Goal: Information Seeking & Learning: Learn about a topic

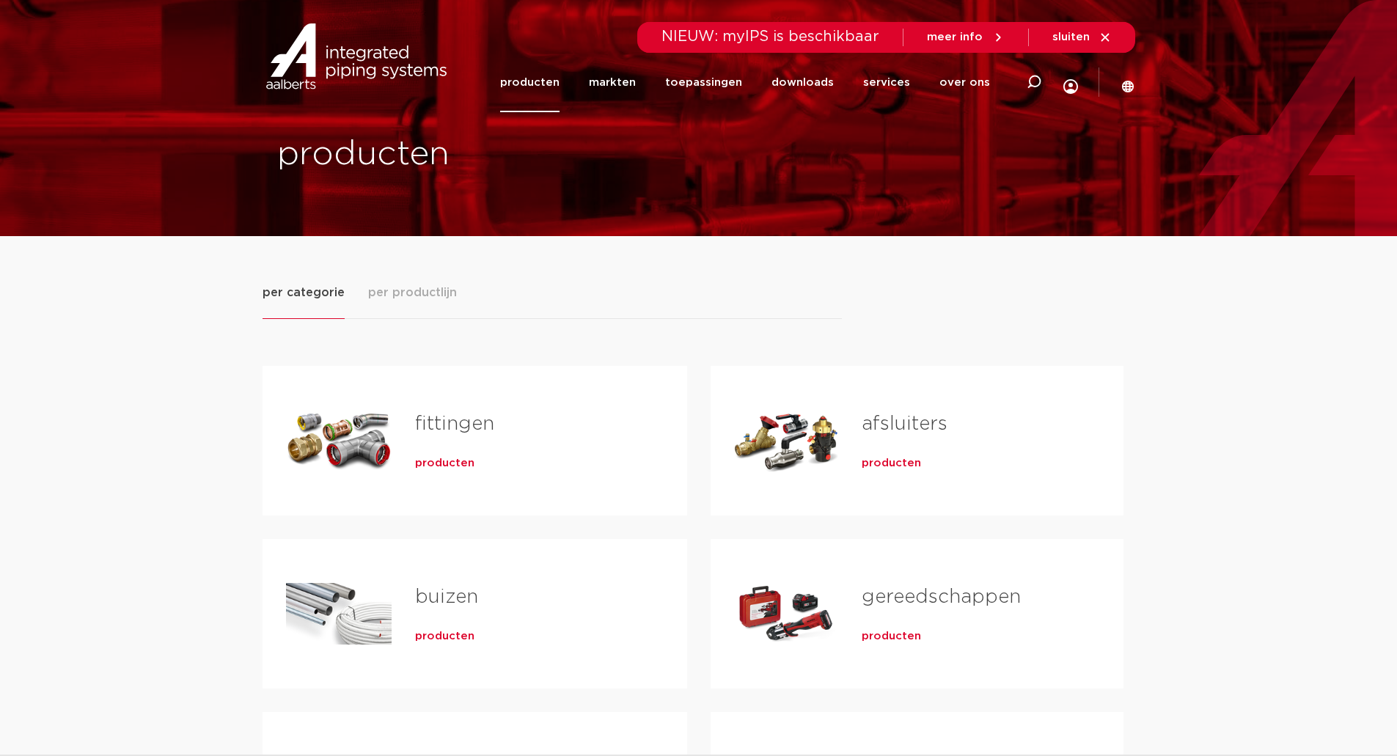
click at [885, 432] on link "afsluiters" at bounding box center [905, 423] width 86 height 19
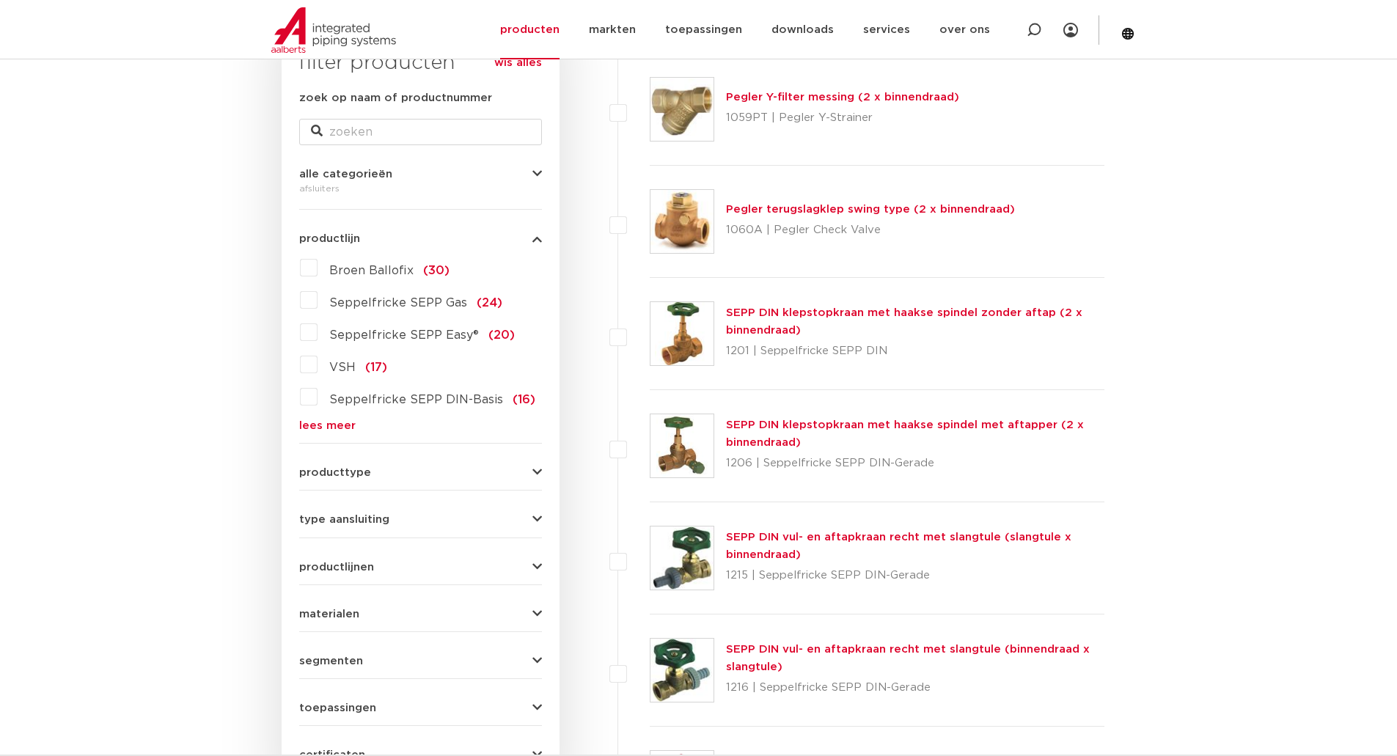
scroll to position [269, 0]
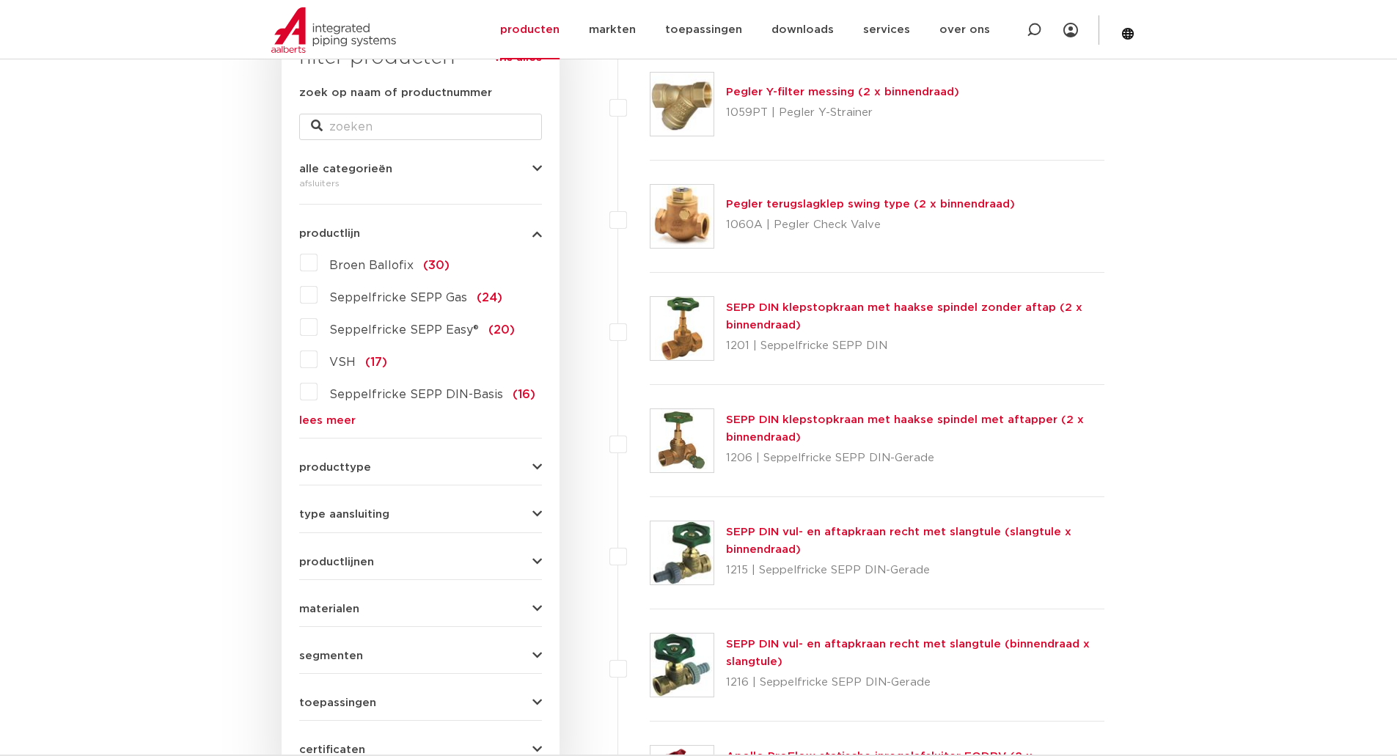
click at [340, 422] on link "lees meer" at bounding box center [420, 420] width 243 height 11
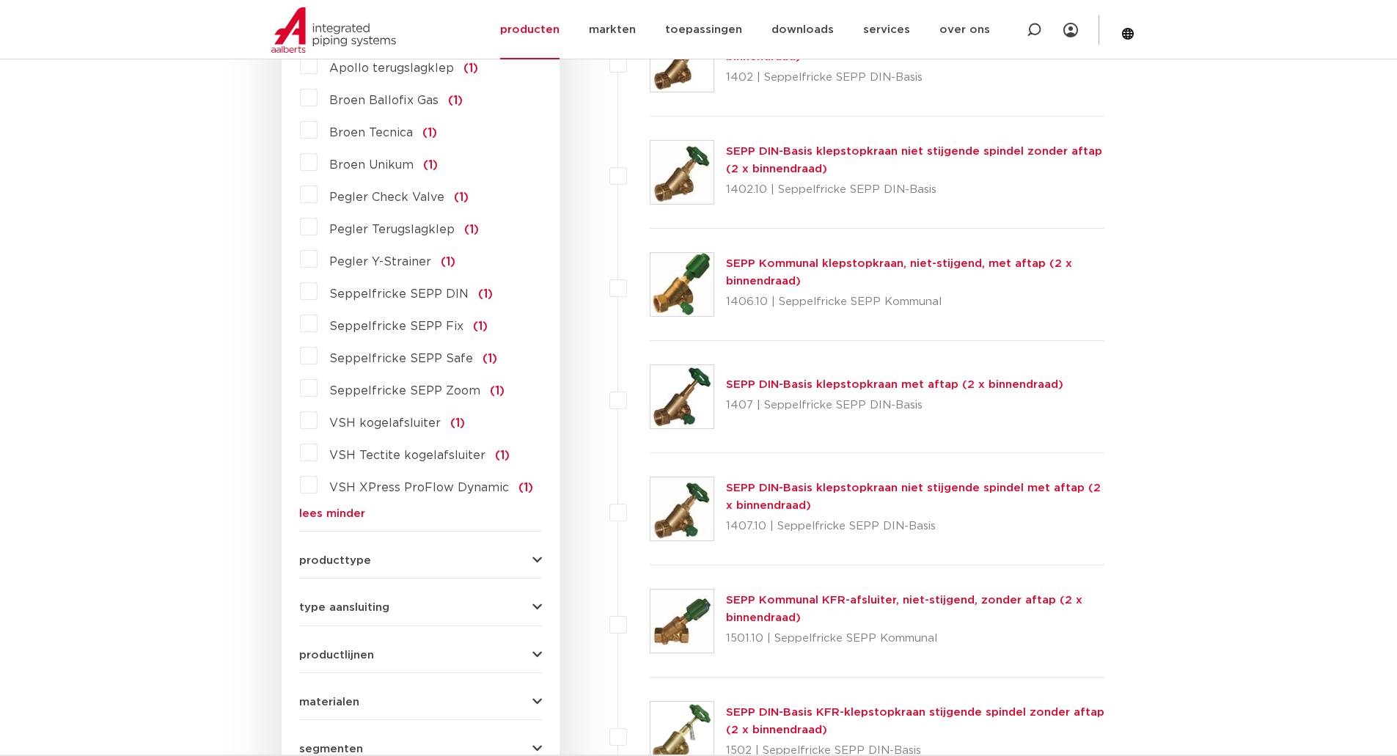
scroll to position [1345, 0]
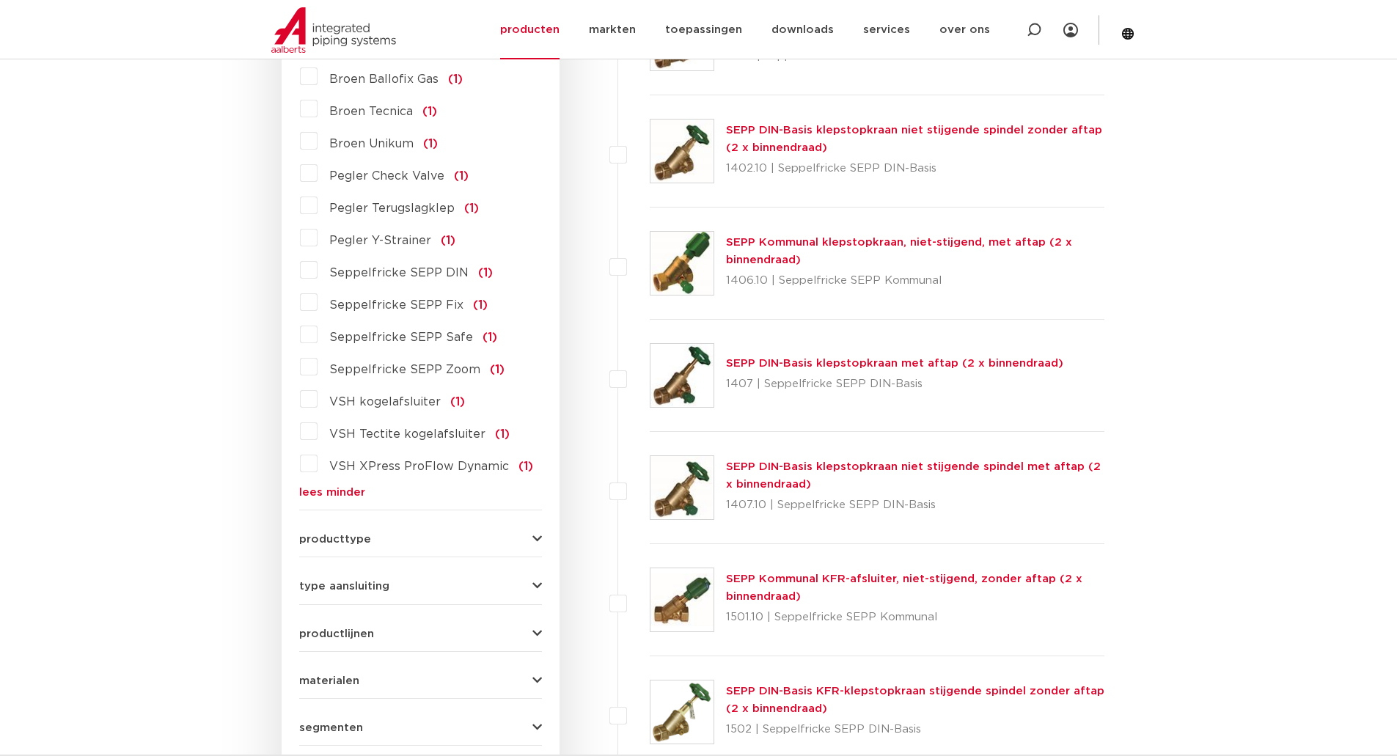
click at [318, 387] on label "VSH kogelafsluiter (1)" at bounding box center [391, 398] width 147 height 23
click at [0, 0] on input "VSH kogelafsluiter (1)" at bounding box center [0, 0] width 0 height 0
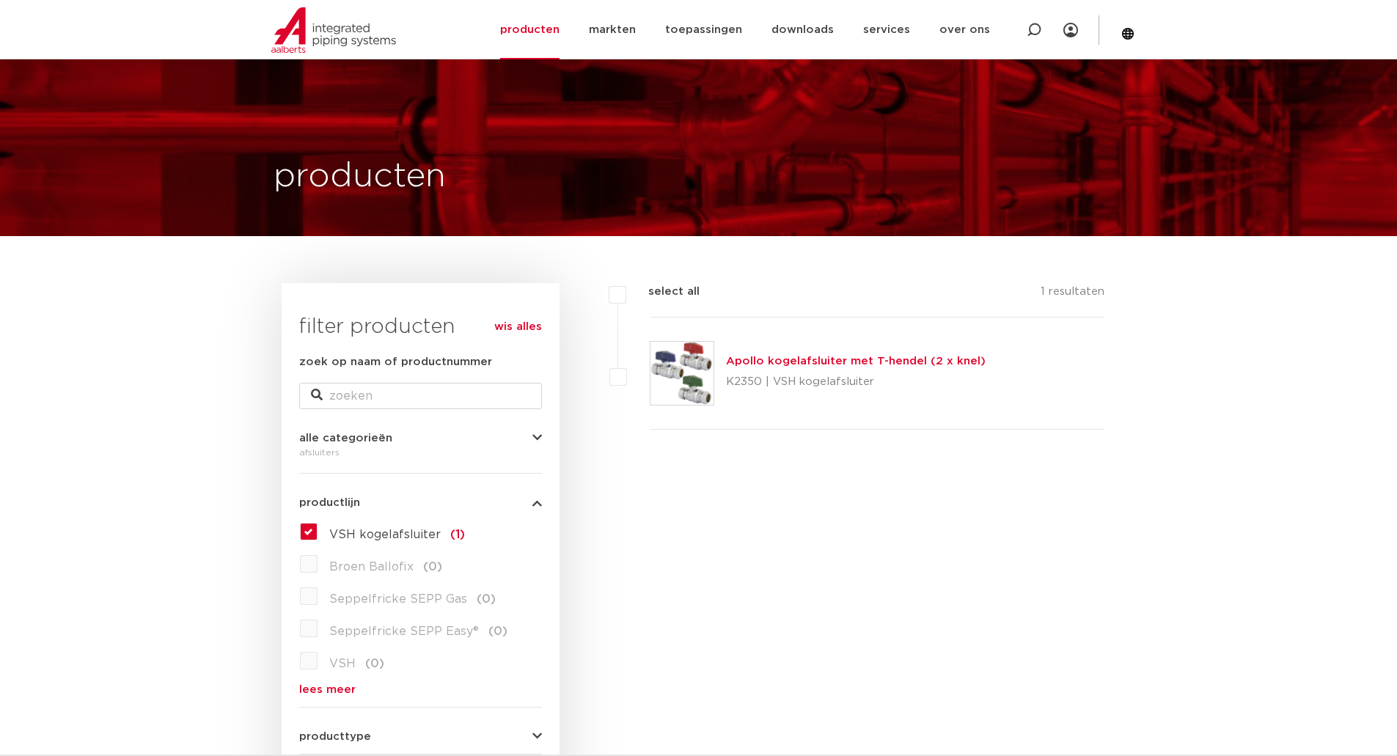
scroll to position [269, 0]
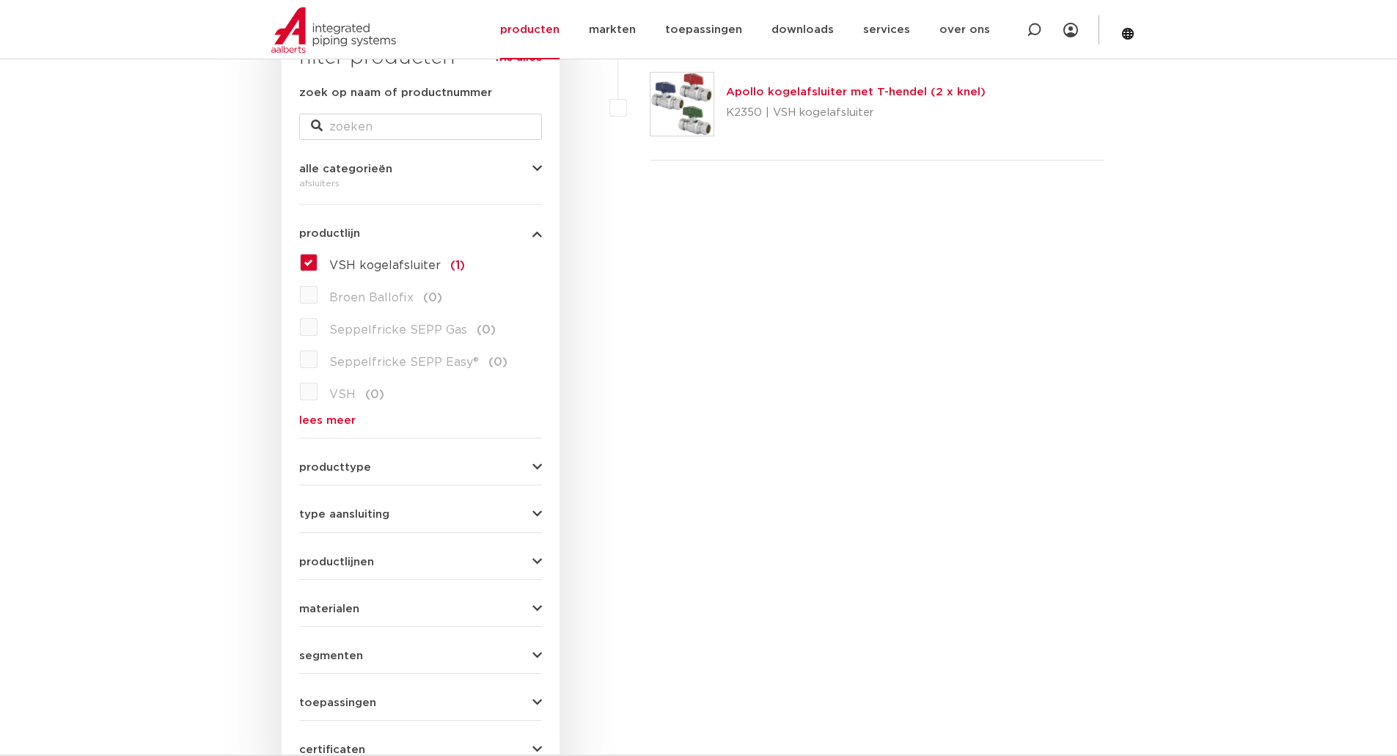
click at [318, 257] on label "VSH kogelafsluiter (1)" at bounding box center [391, 262] width 147 height 23
click at [0, 0] on input "VSH kogelafsluiter (1)" at bounding box center [0, 0] width 0 height 0
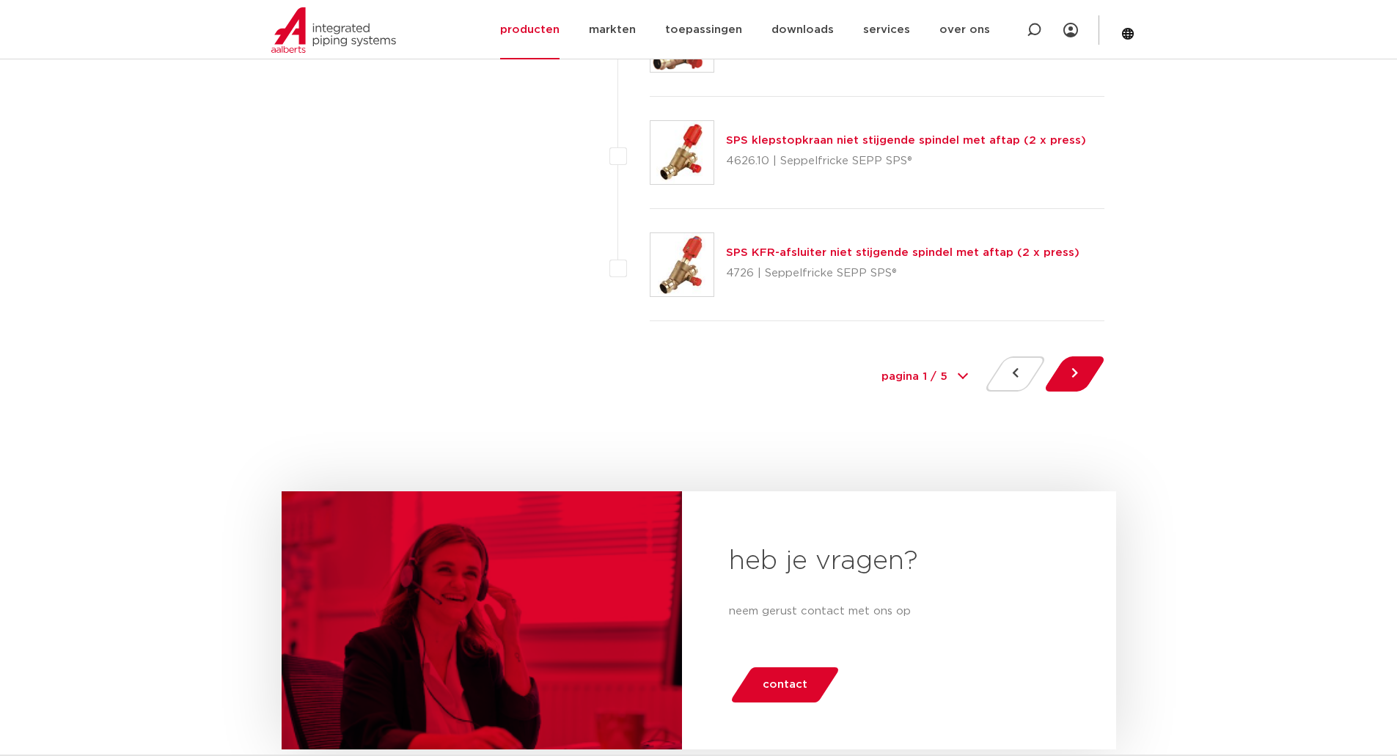
scroll to position [6724, 0]
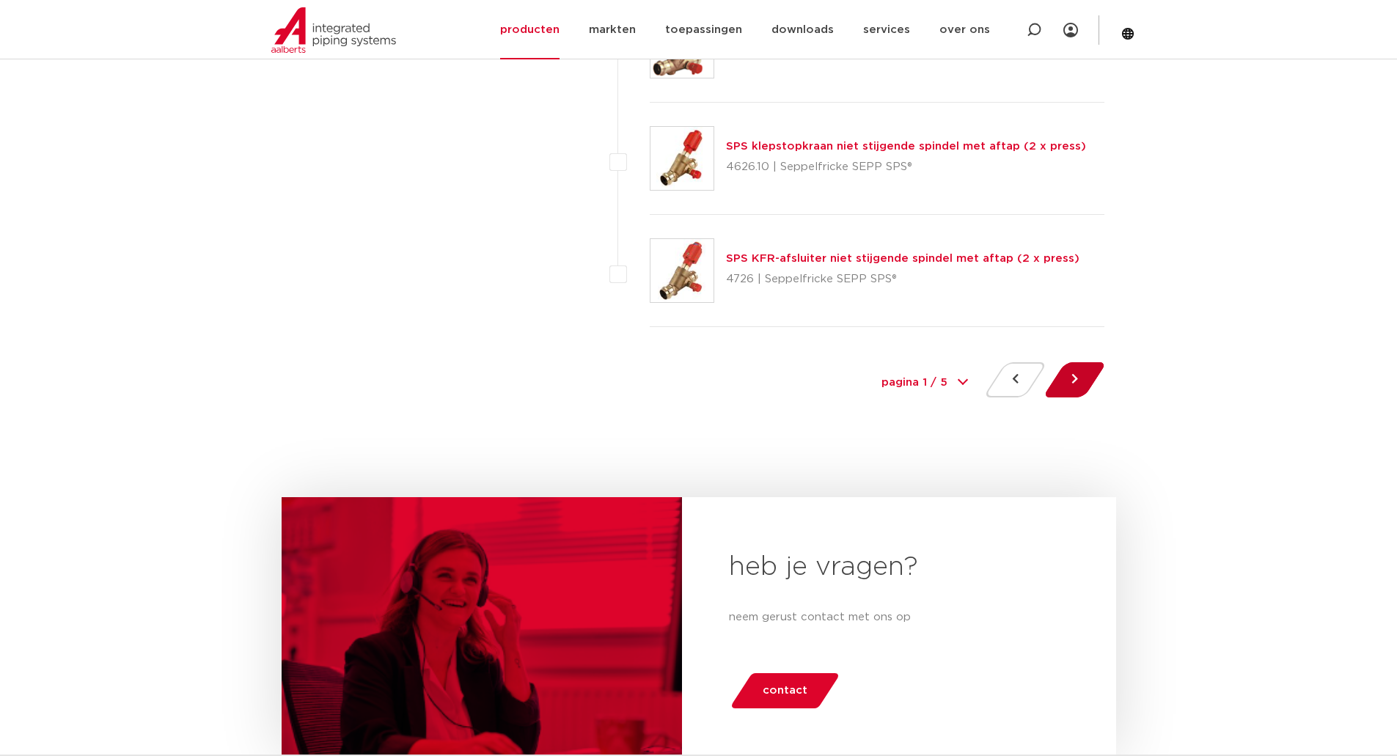
click at [1069, 371] on button at bounding box center [1075, 379] width 42 height 35
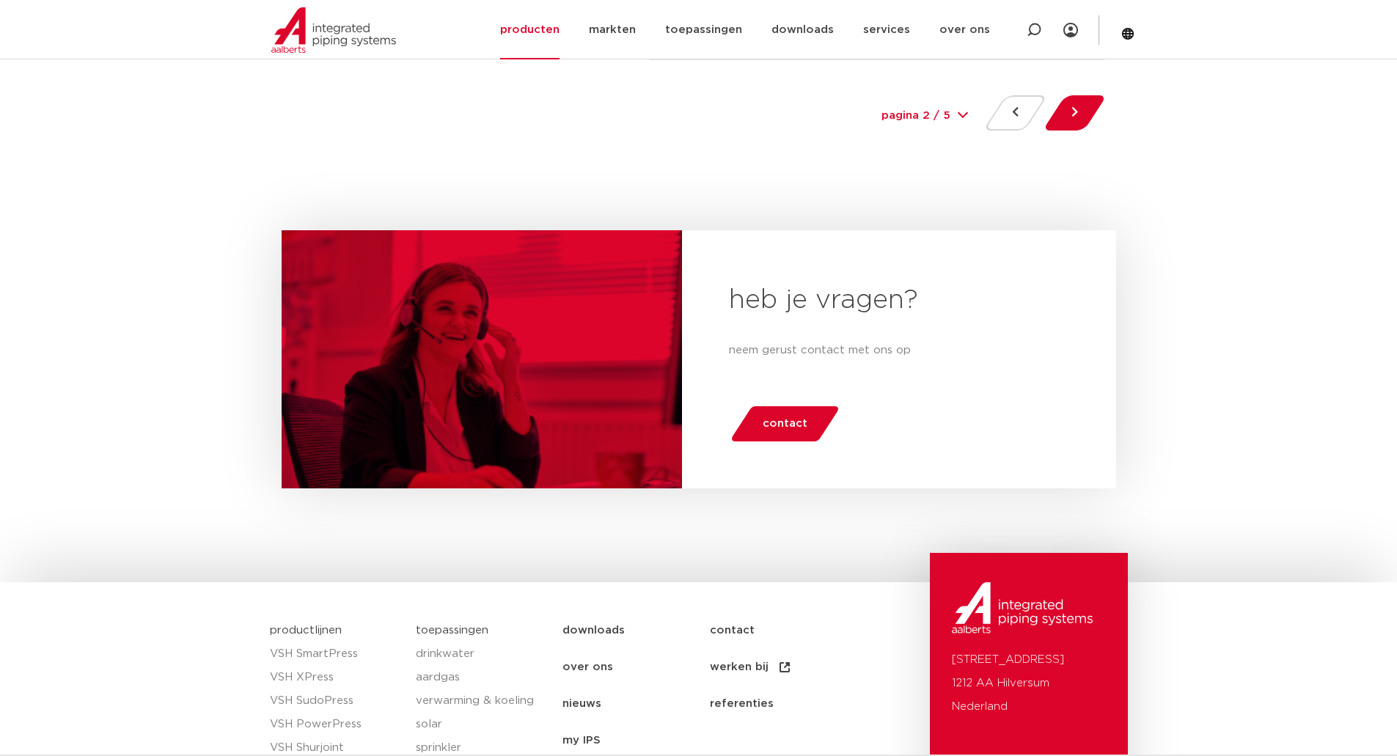
scroll to position [6992, 0]
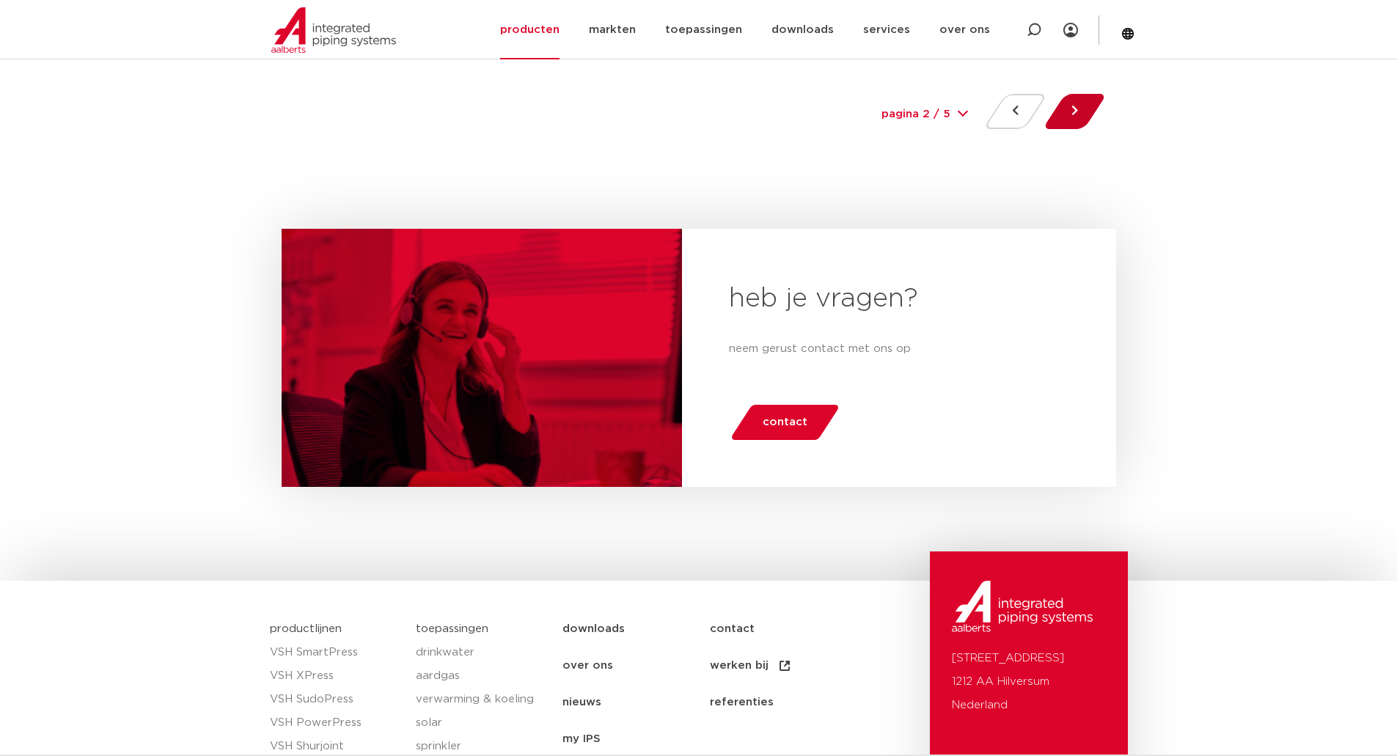
click at [1066, 118] on button at bounding box center [1075, 111] width 42 height 35
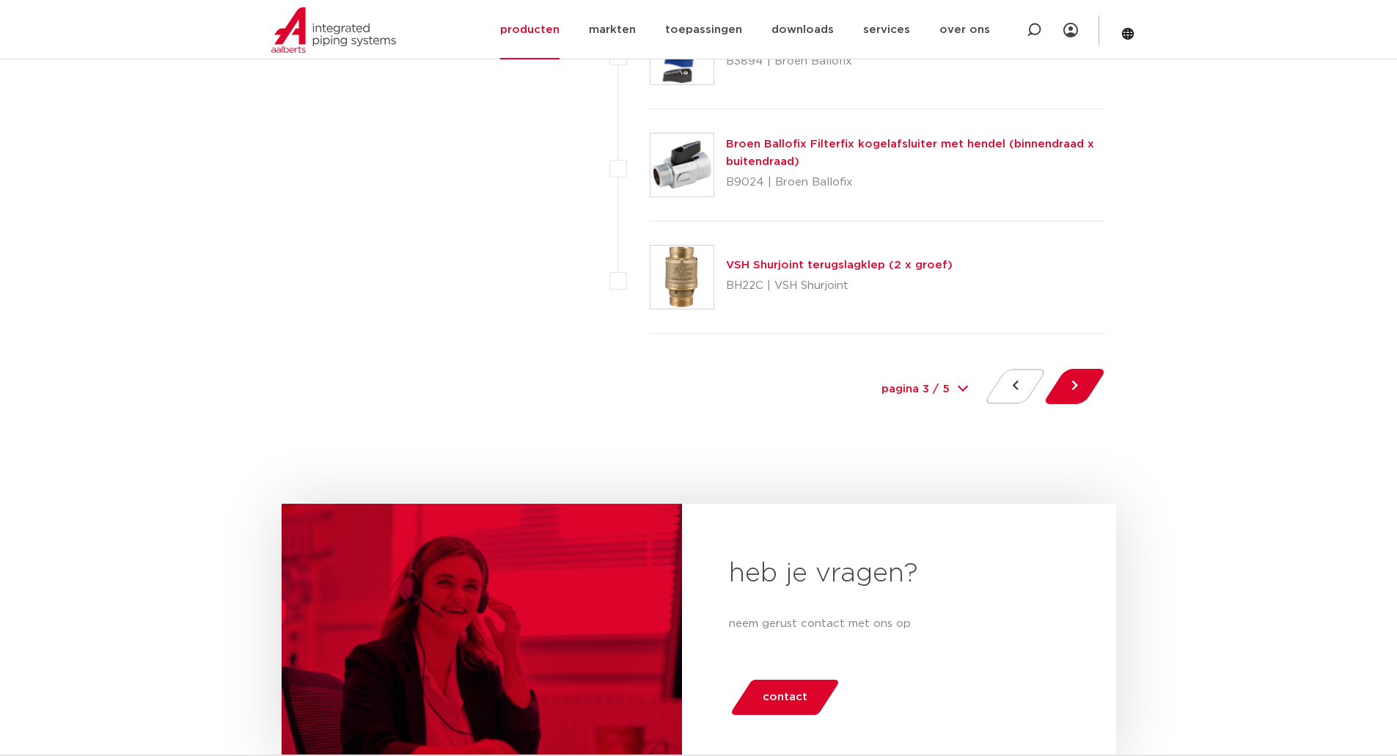
scroll to position [6724, 0]
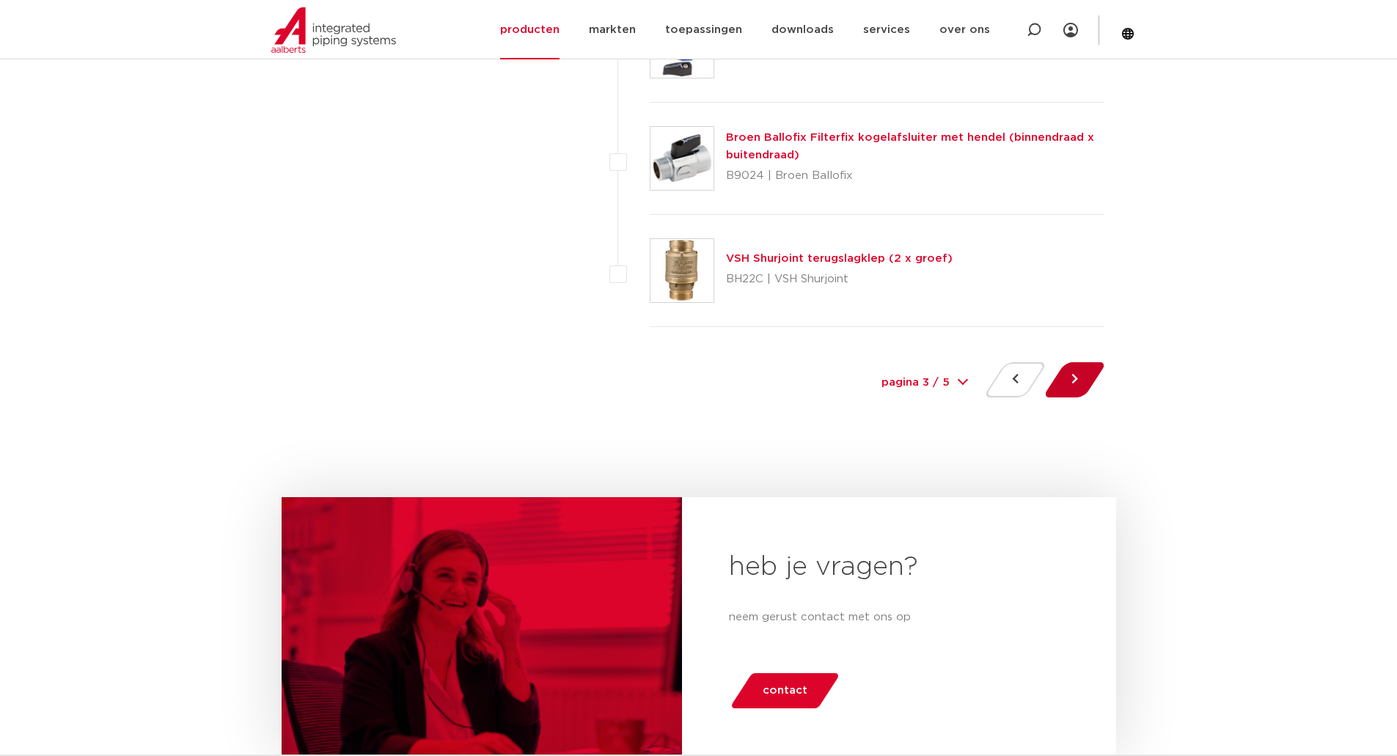
click at [1065, 384] on button at bounding box center [1075, 379] width 42 height 35
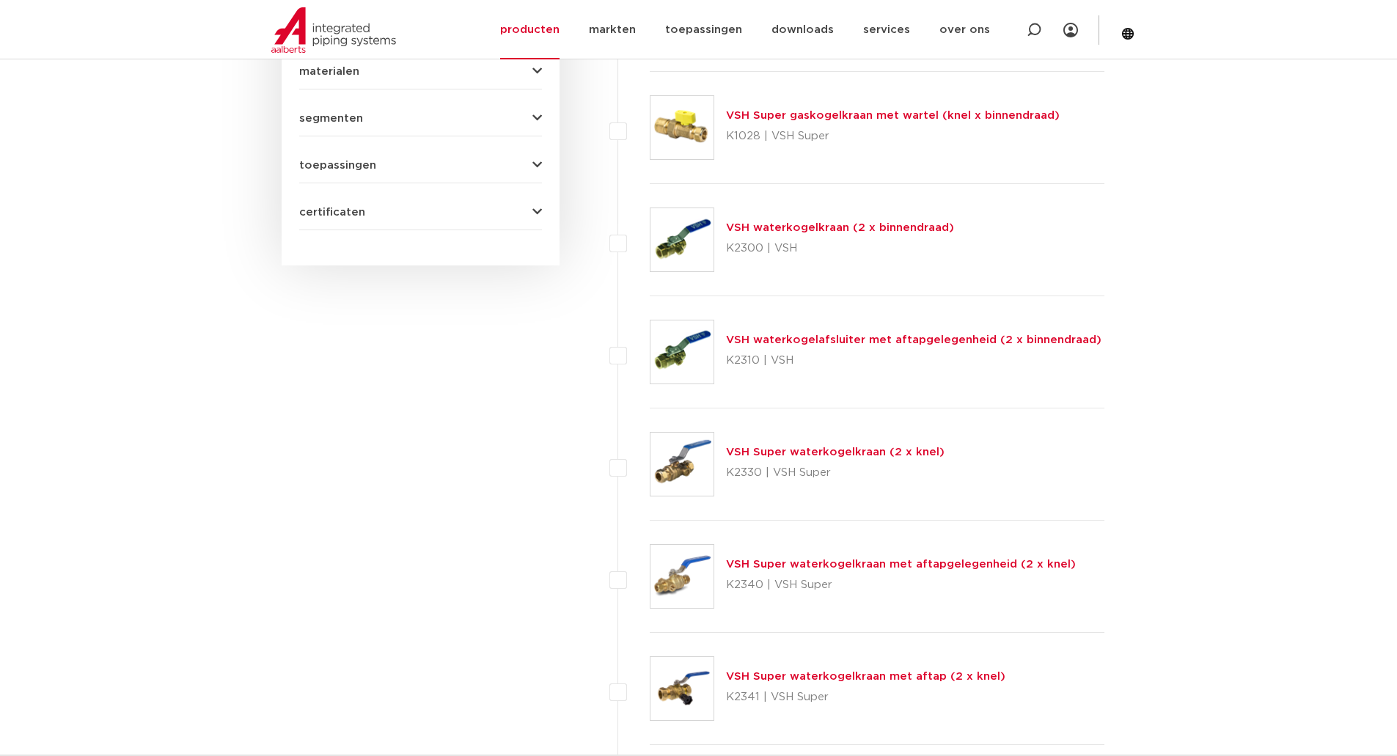
scroll to position [1076, 0]
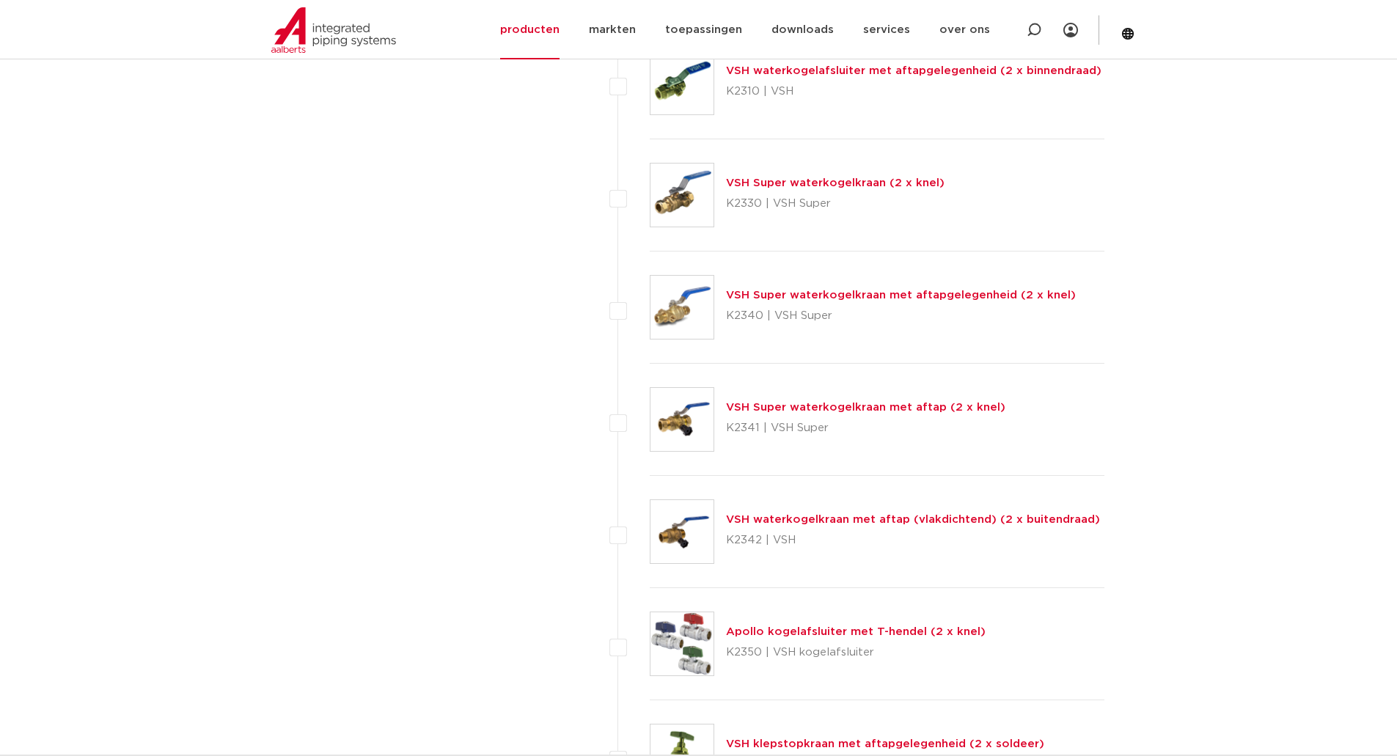
click at [840, 410] on link "VSH Super waterkogelkraan met aftap (2 x knel)" at bounding box center [865, 407] width 279 height 11
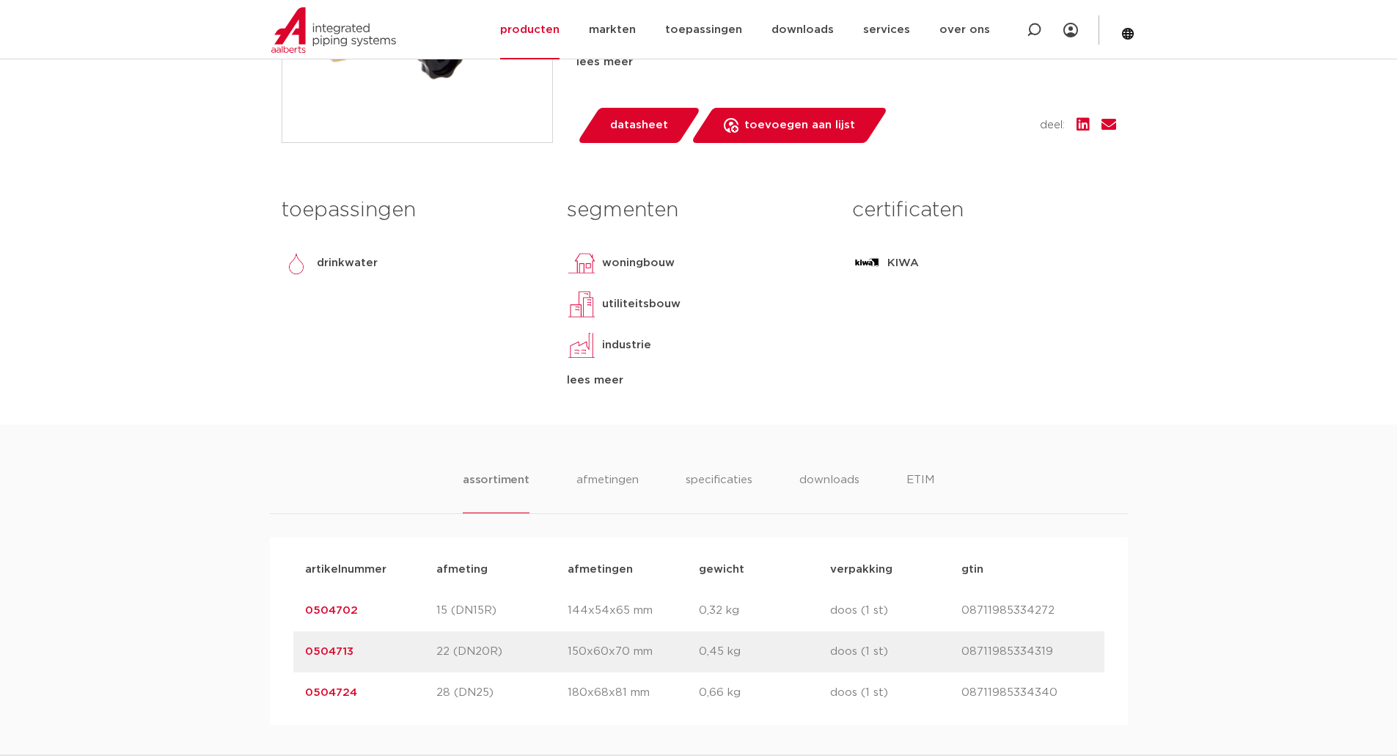
scroll to position [269, 0]
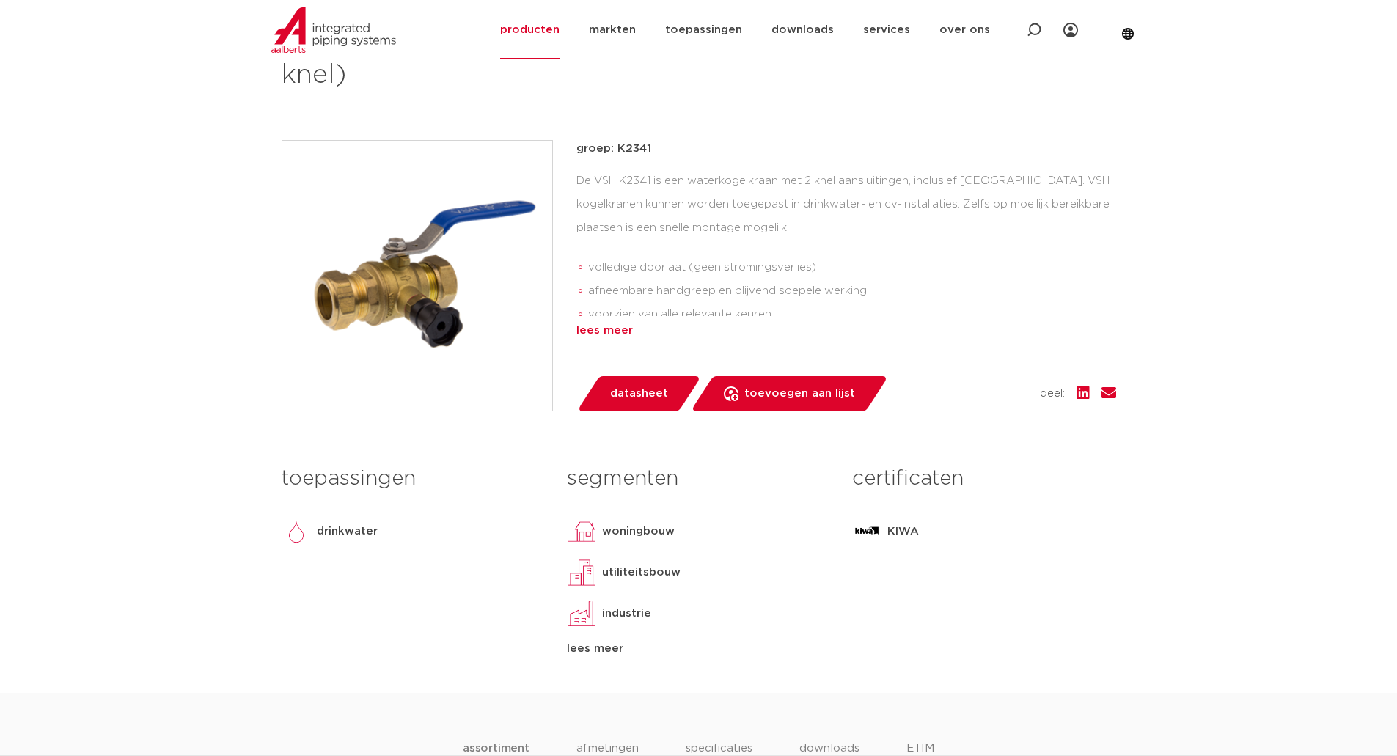
click at [624, 334] on div "lees meer" at bounding box center [847, 331] width 540 height 18
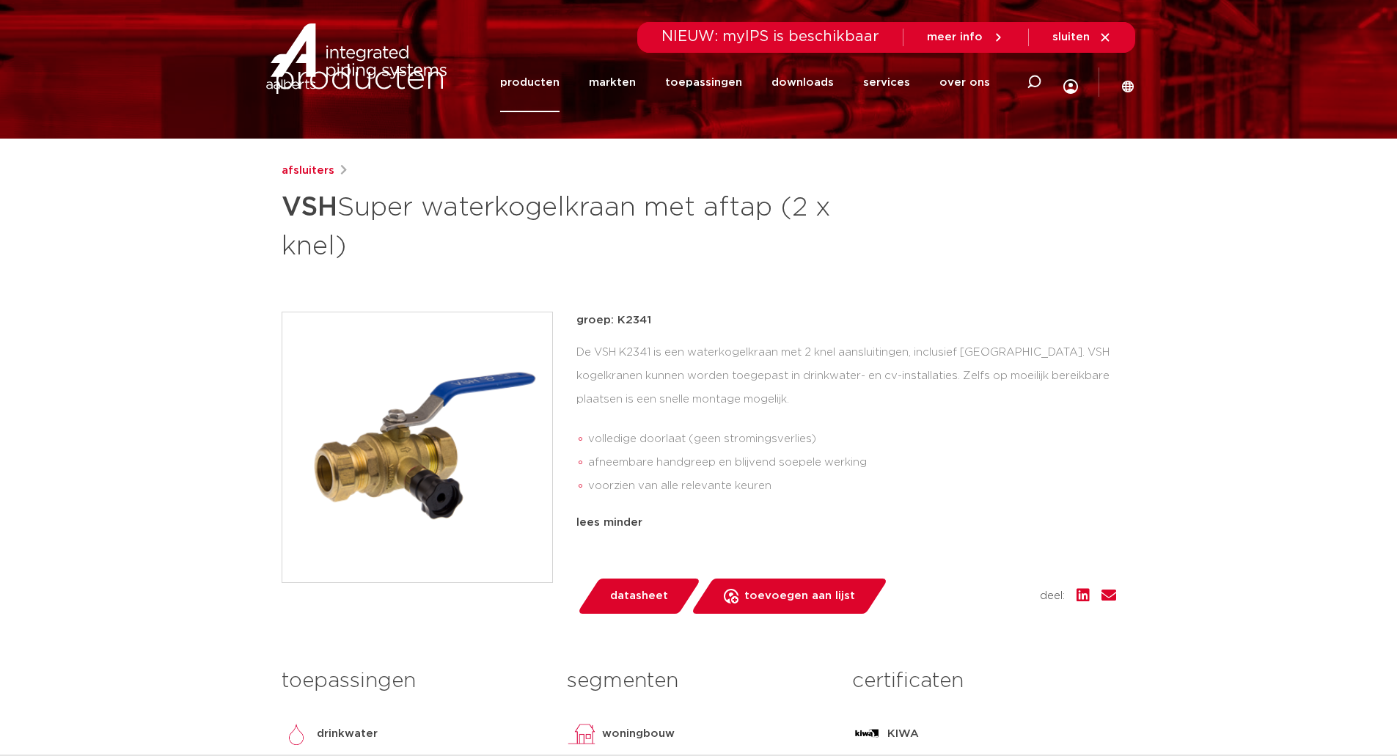
scroll to position [0, 0]
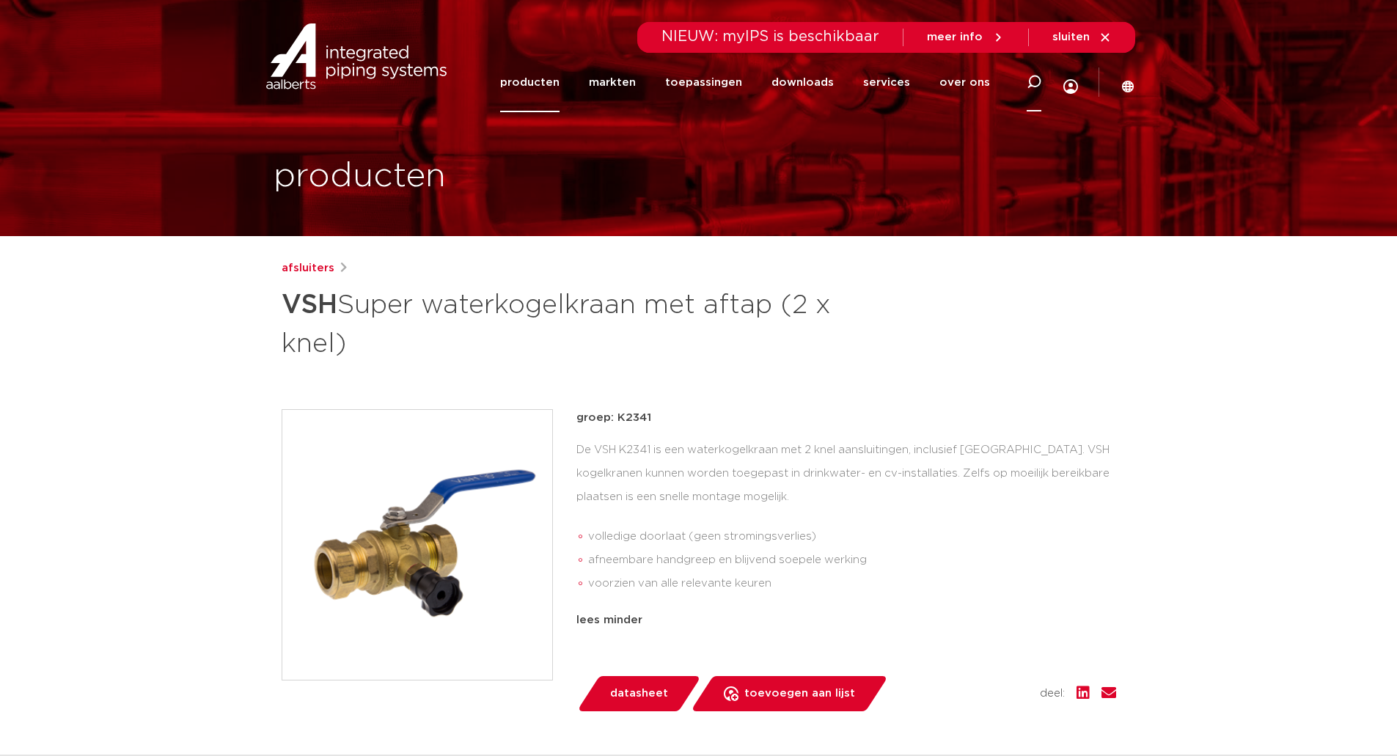
click at [1039, 80] on icon at bounding box center [1034, 82] width 18 height 18
type input "f"
type input "aftapper"
click button "Zoeken" at bounding box center [0, 0] width 0 height 0
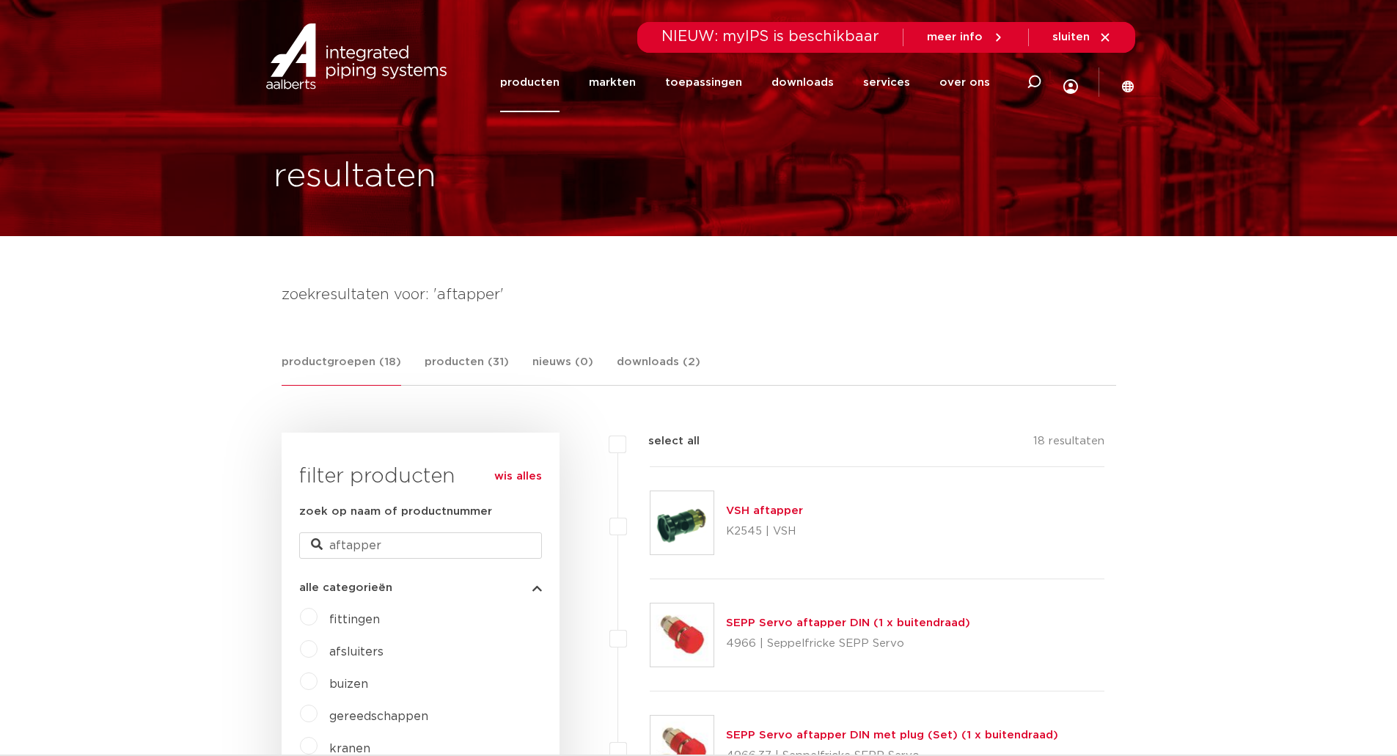
click at [761, 516] on link "VSH aftapper" at bounding box center [764, 510] width 77 height 11
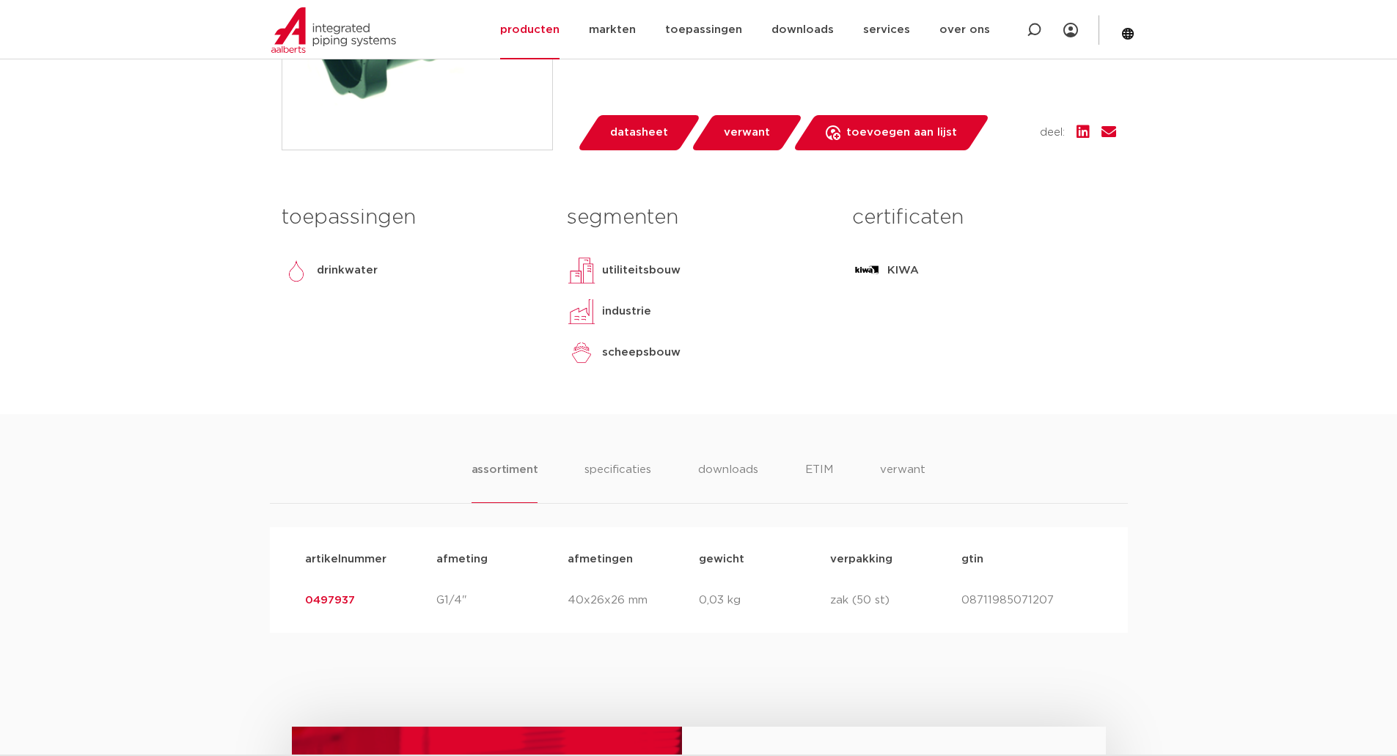
scroll to position [538, 0]
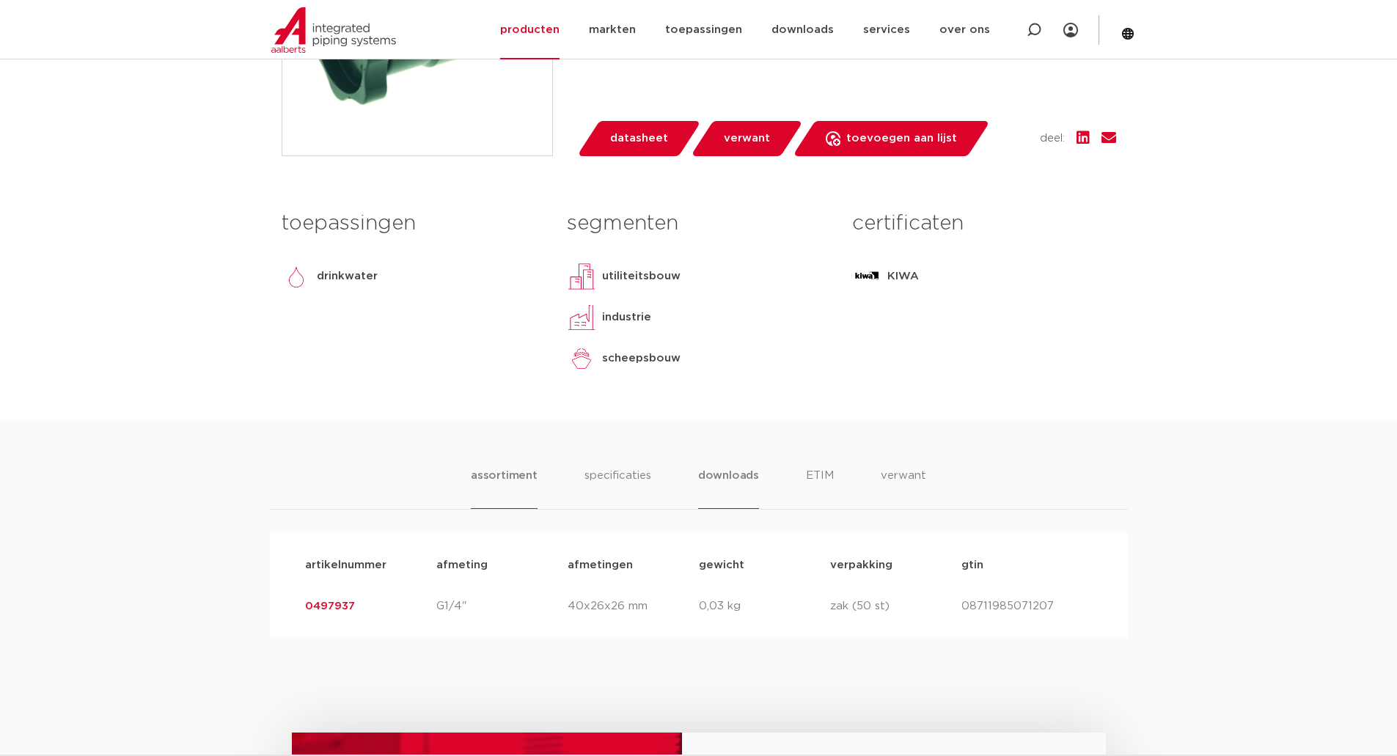
click at [728, 489] on li "downloads" at bounding box center [728, 488] width 61 height 42
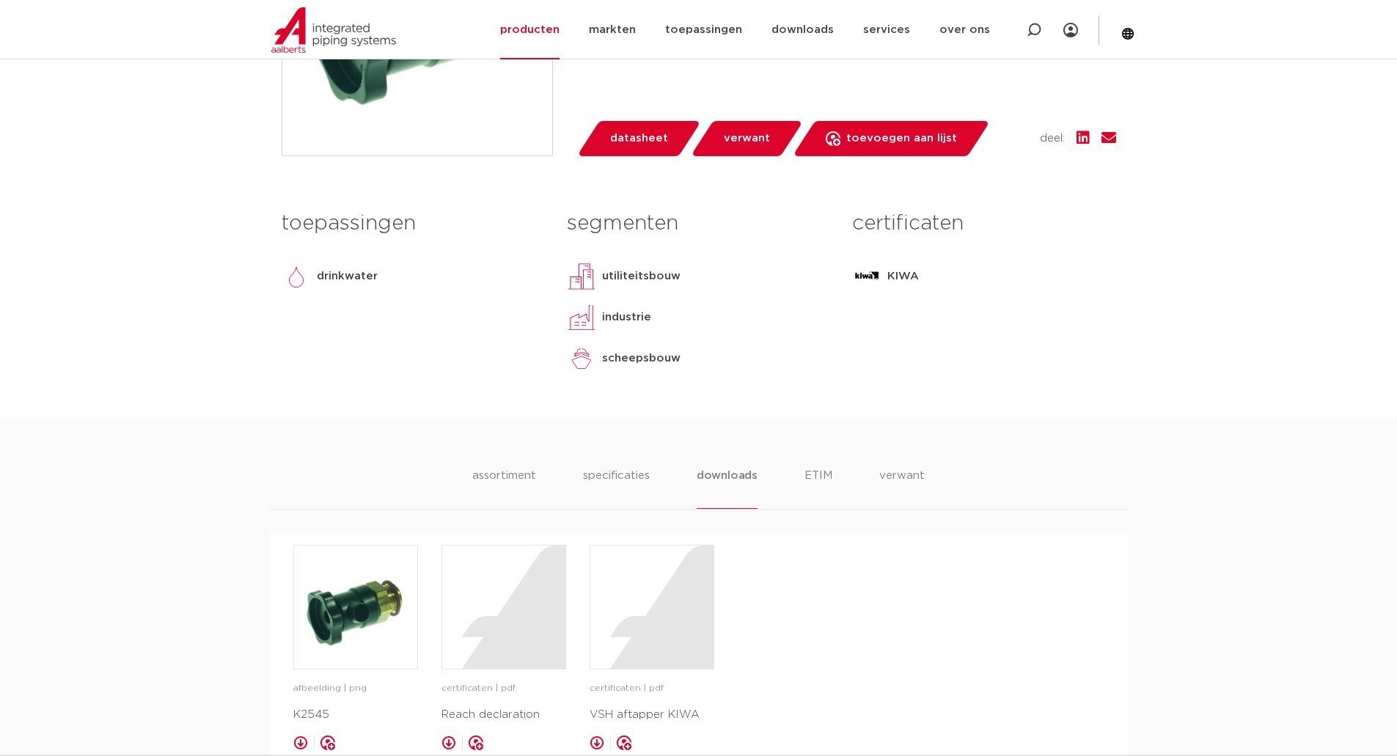
scroll to position [807, 0]
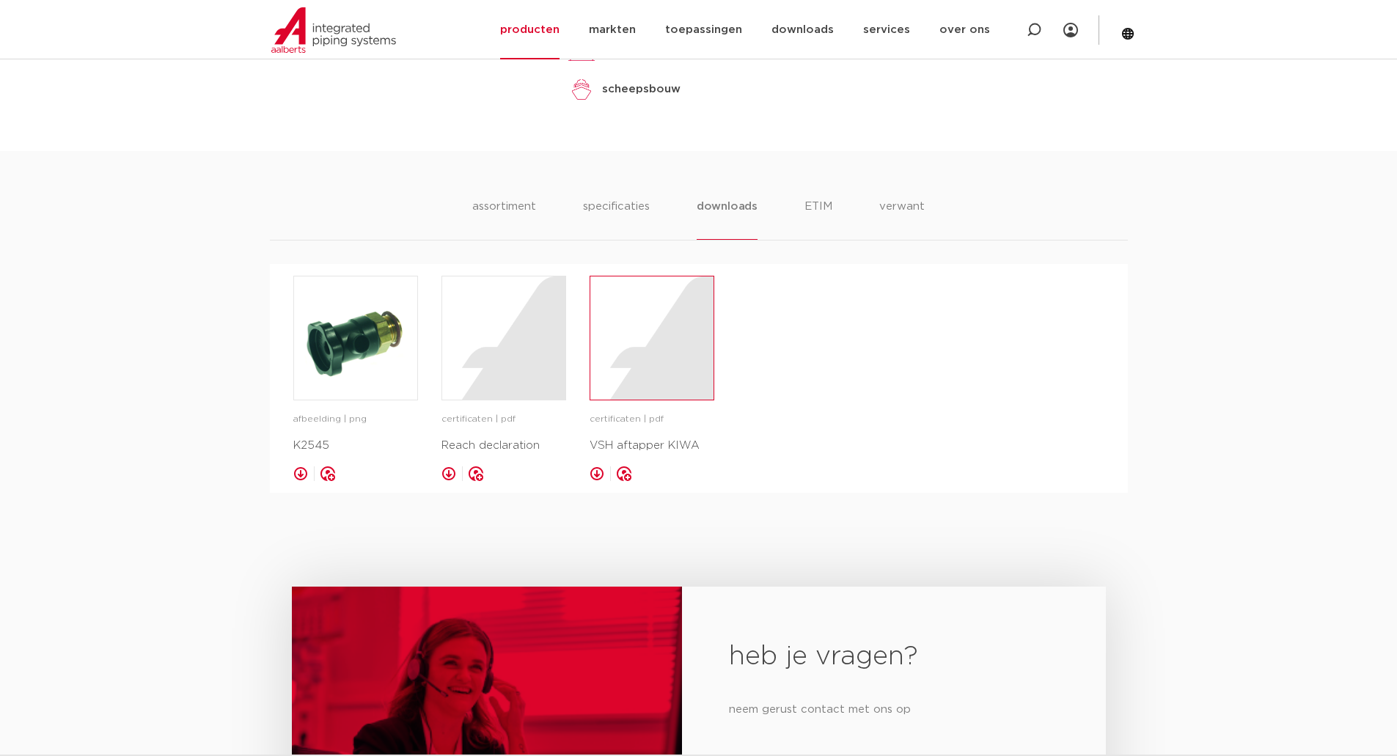
click at [643, 375] on div at bounding box center [651, 338] width 123 height 123
click at [502, 209] on li "assortiment" at bounding box center [504, 219] width 67 height 42
